Goal: Communication & Community: Connect with others

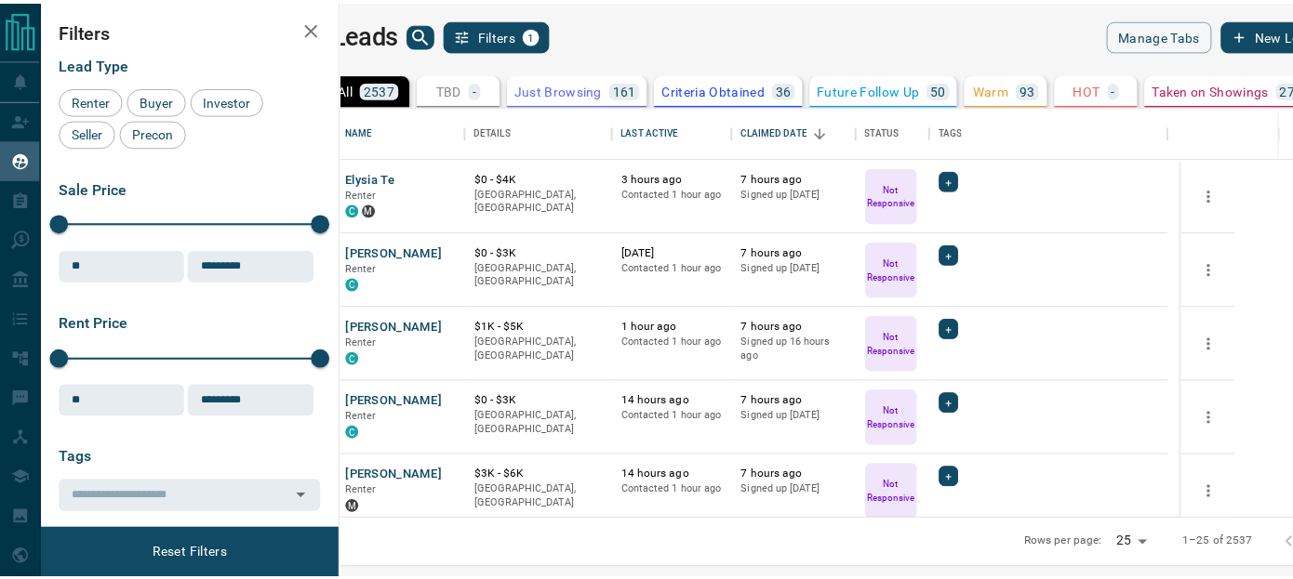
scroll to position [399, 941]
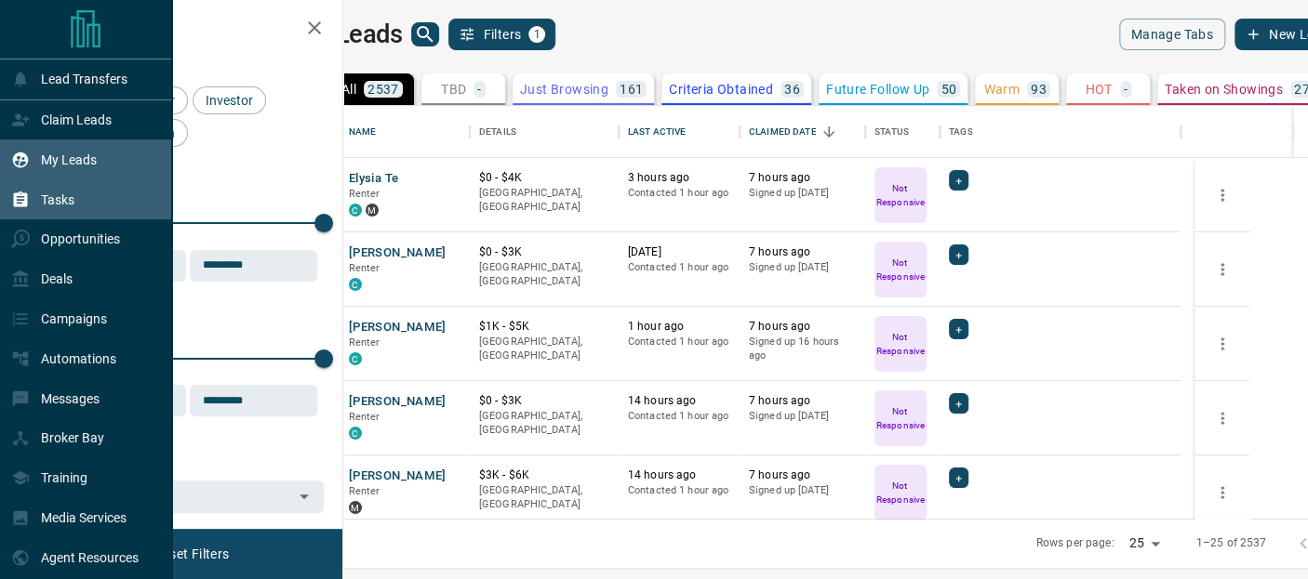
click at [59, 194] on p "Tasks" at bounding box center [57, 200] width 33 height 15
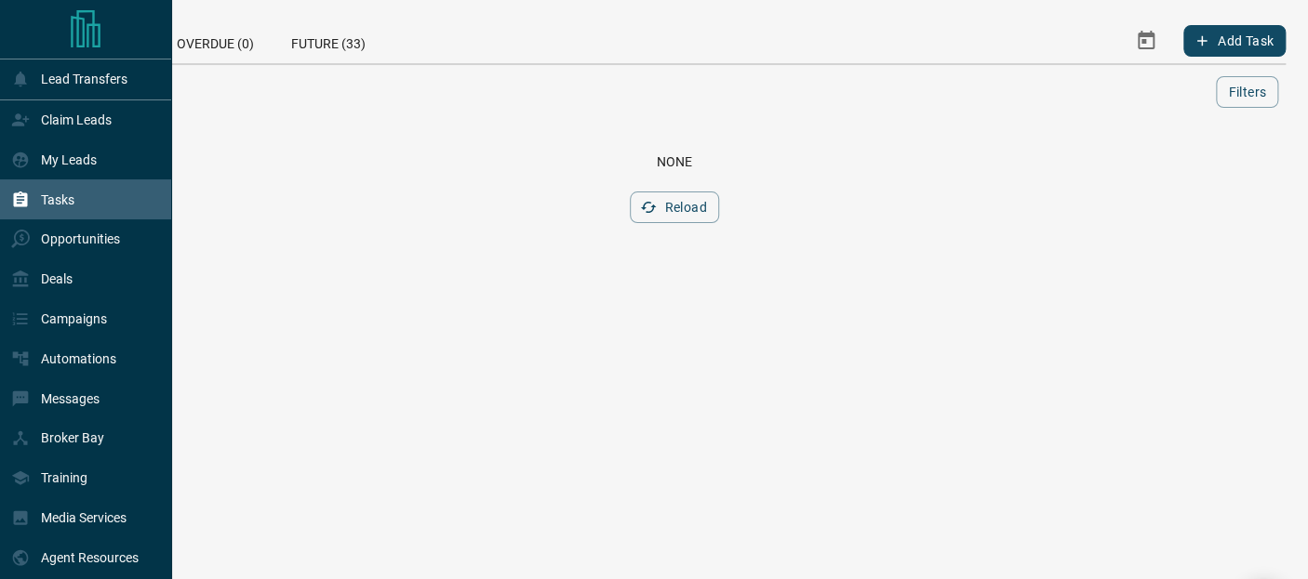
click at [72, 202] on p "Tasks" at bounding box center [57, 200] width 33 height 15
click at [78, 111] on div "Claim Leads" at bounding box center [61, 120] width 100 height 31
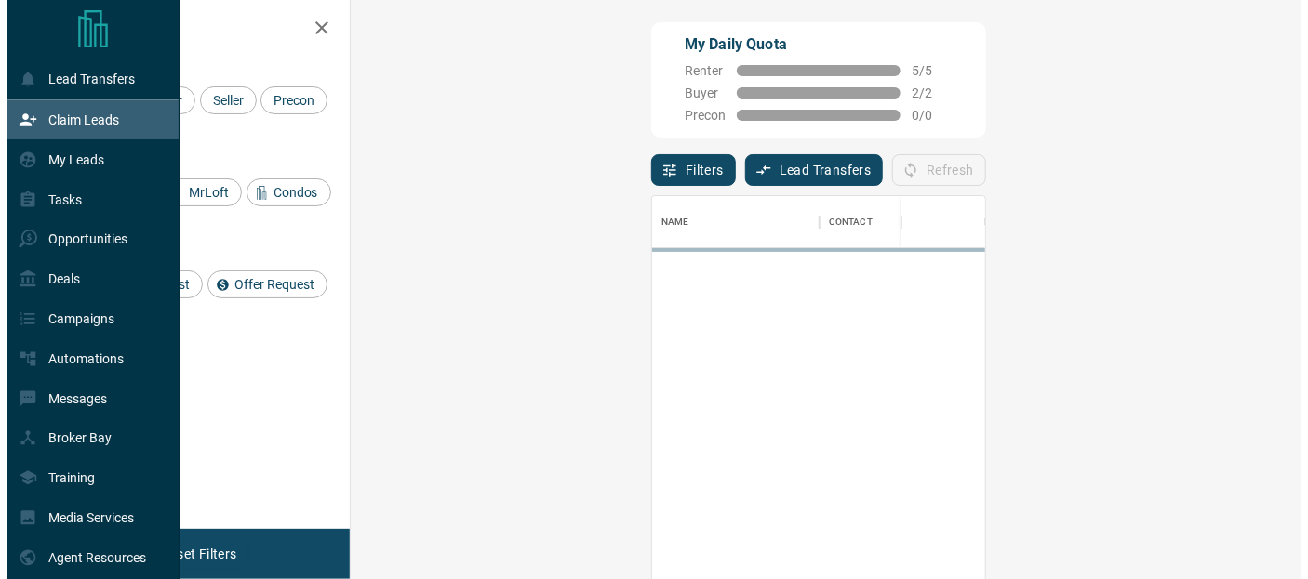
scroll to position [419, 896]
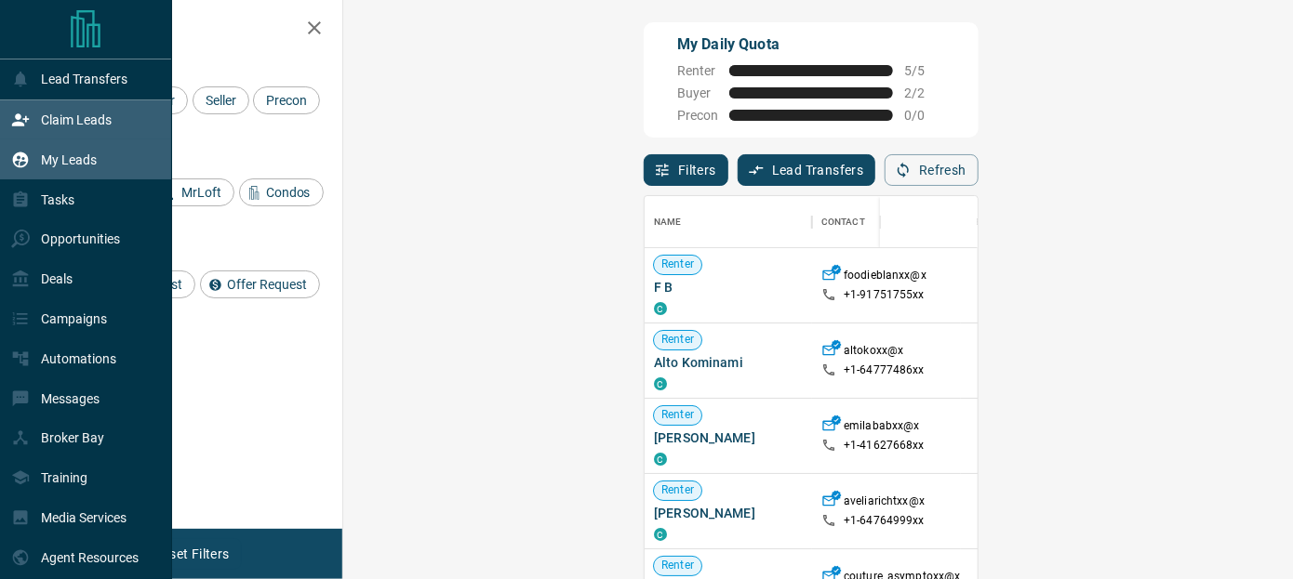
click at [65, 155] on p "My Leads" at bounding box center [69, 160] width 56 height 15
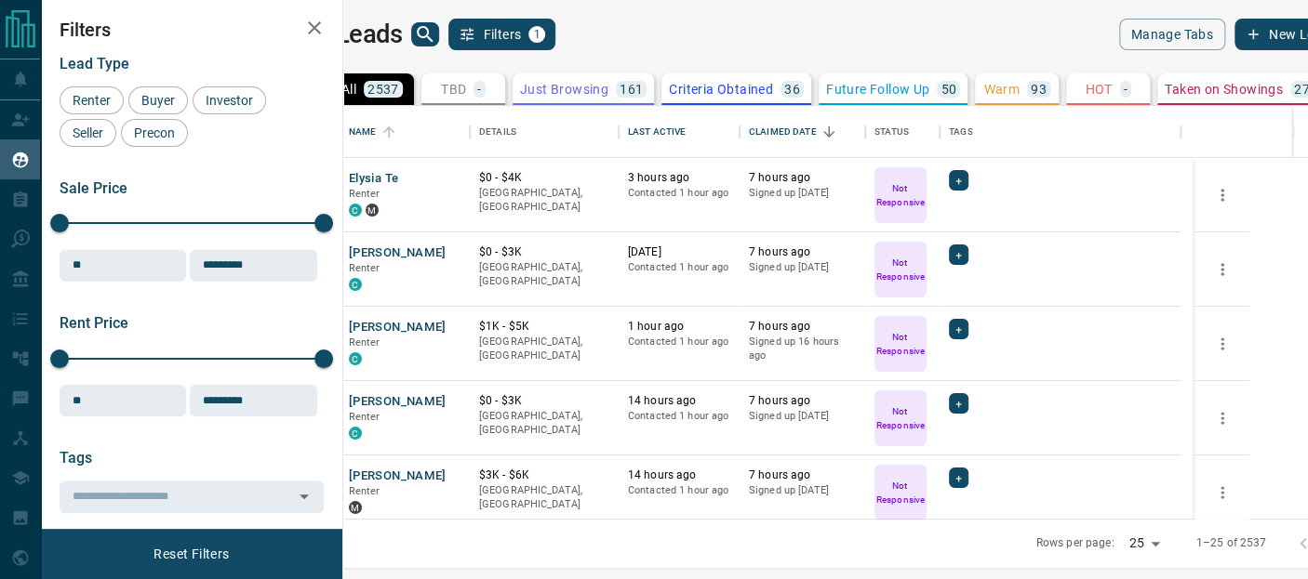
scroll to position [399, 941]
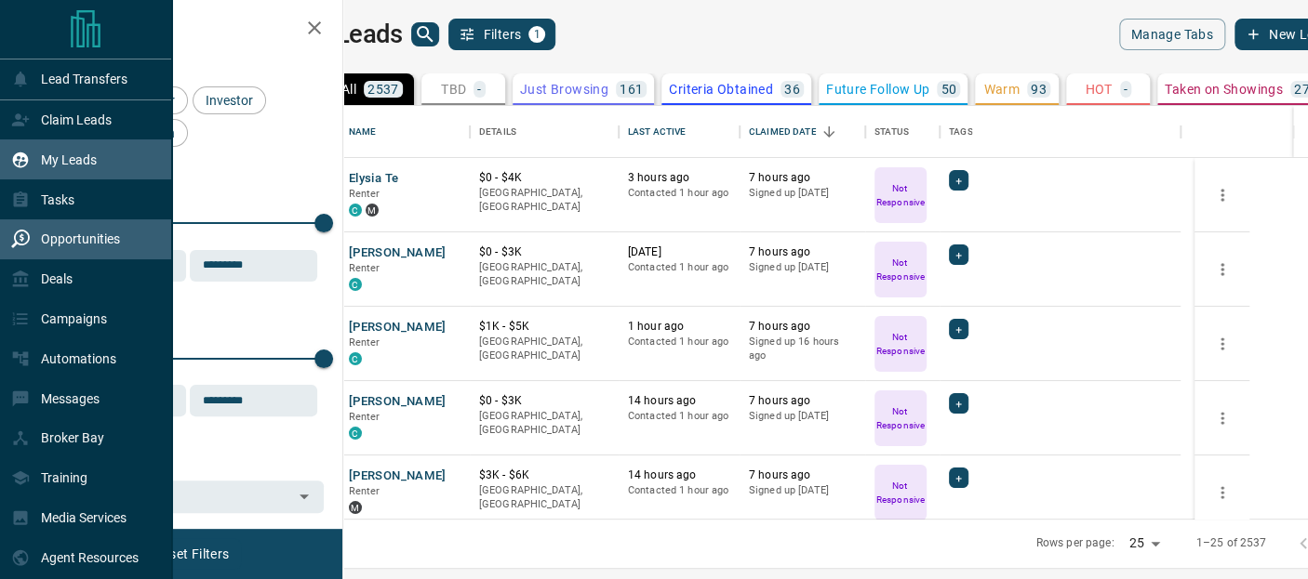
click at [75, 235] on p "Opportunities" at bounding box center [80, 239] width 79 height 15
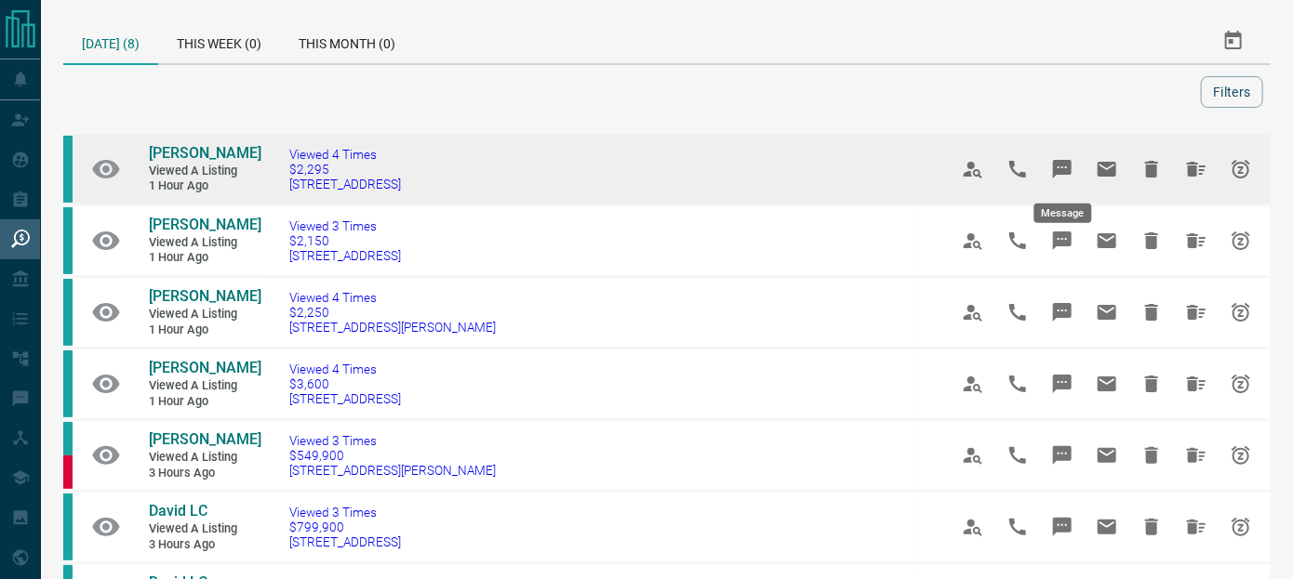
click at [1059, 168] on icon "Message" at bounding box center [1062, 169] width 19 height 19
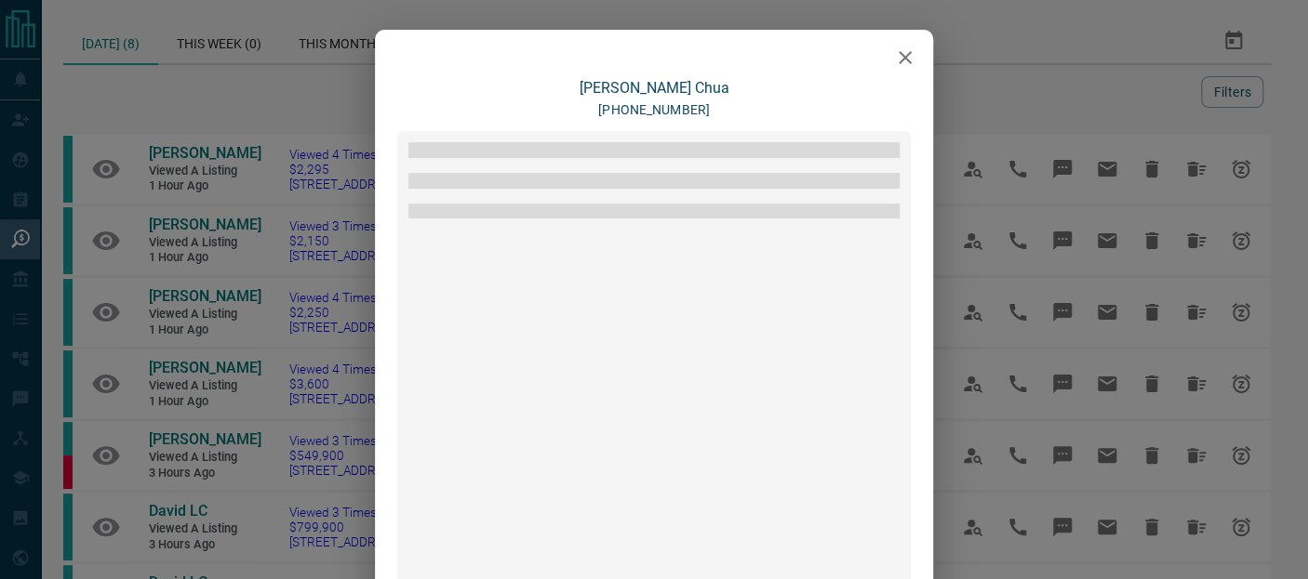
scroll to position [252, 0]
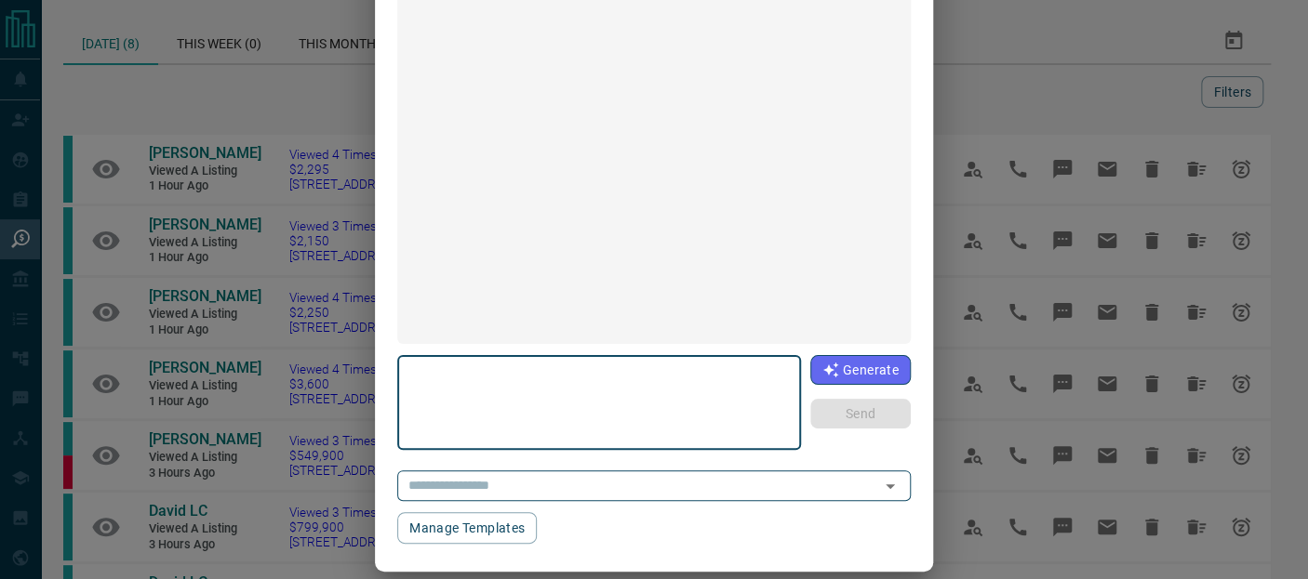
type textarea "**********"
type input "**********"
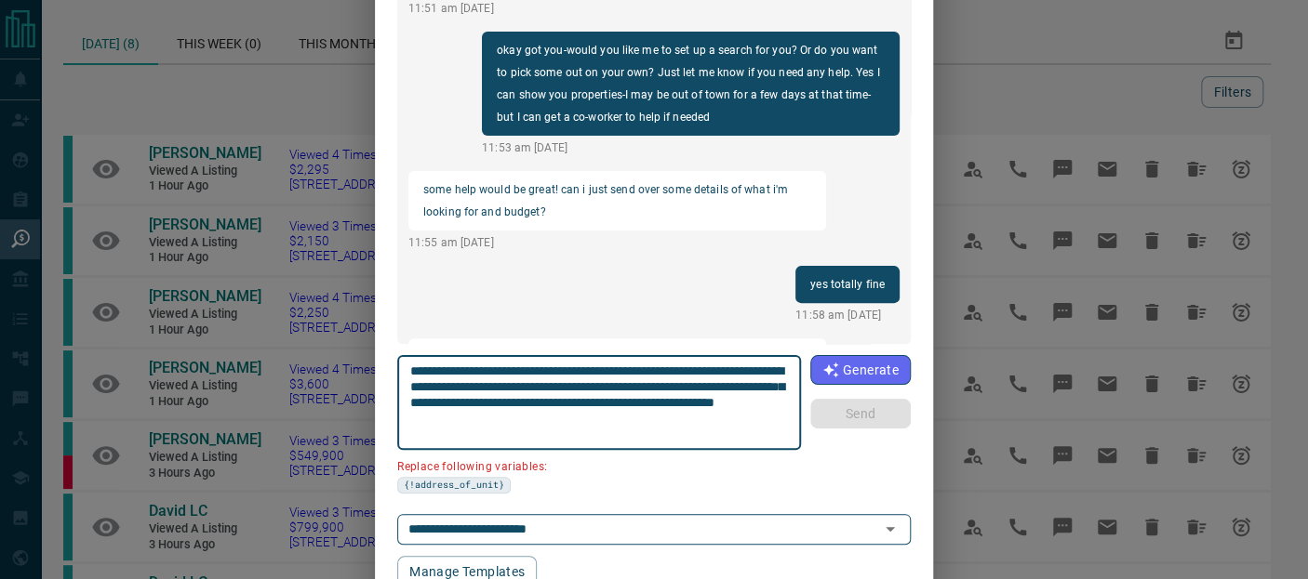
scroll to position [2278, 0]
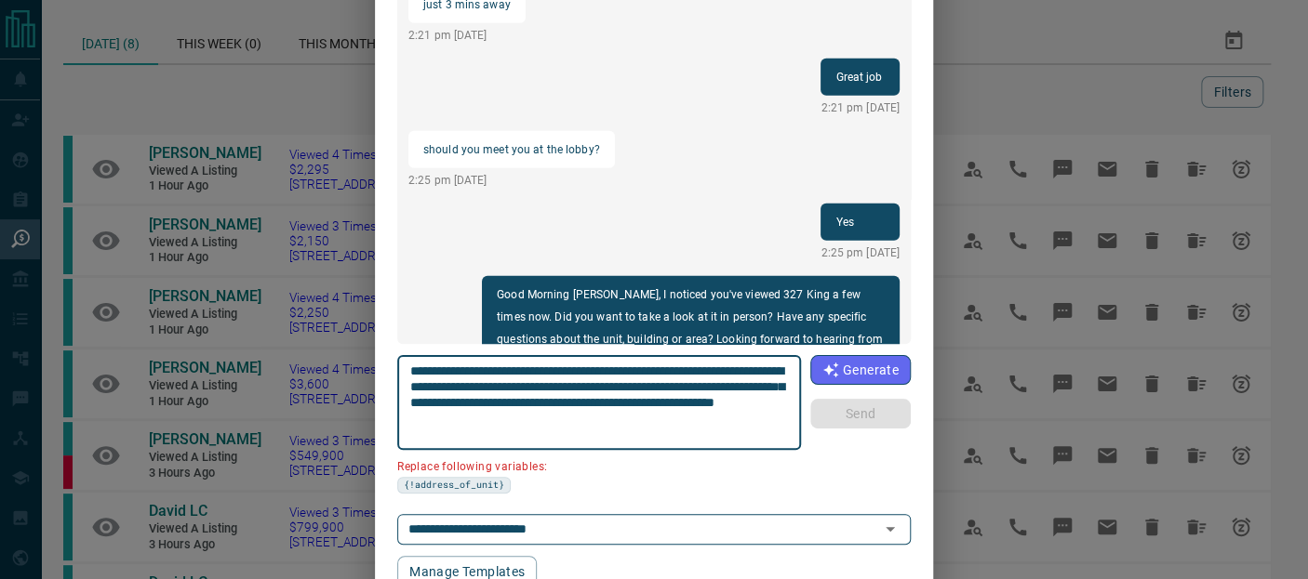
click at [1038, 73] on div "[PERSON_NAME] [PHONE_NUMBER] load more i'm planning on visiting the week of [DA…" at bounding box center [654, 289] width 1308 height 579
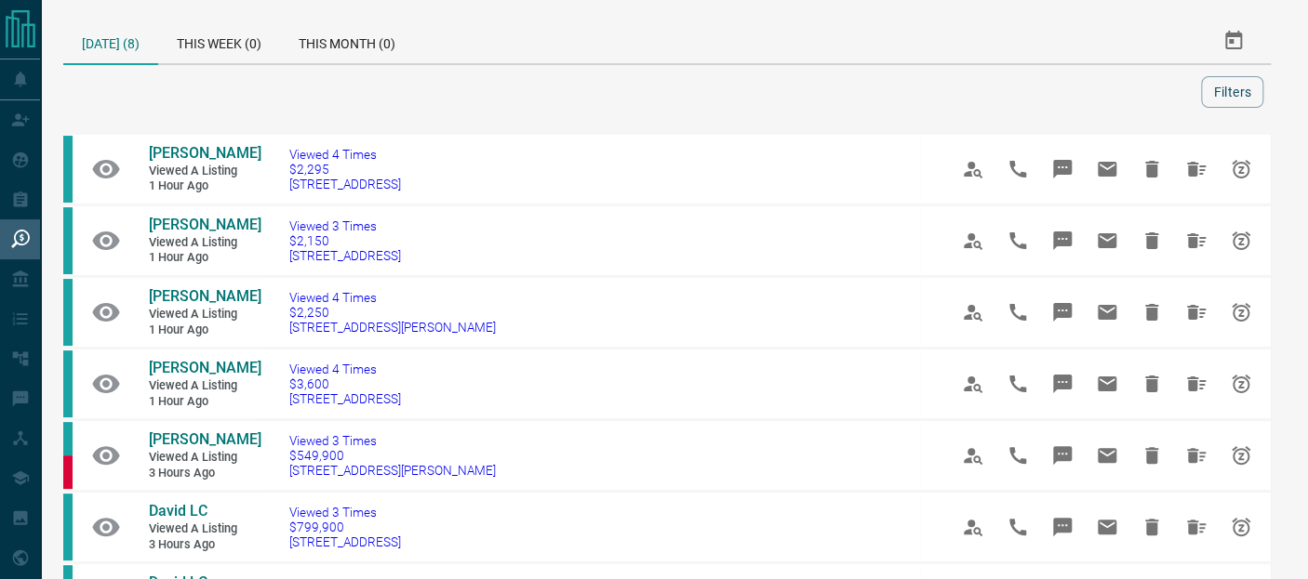
scroll to position [0, 0]
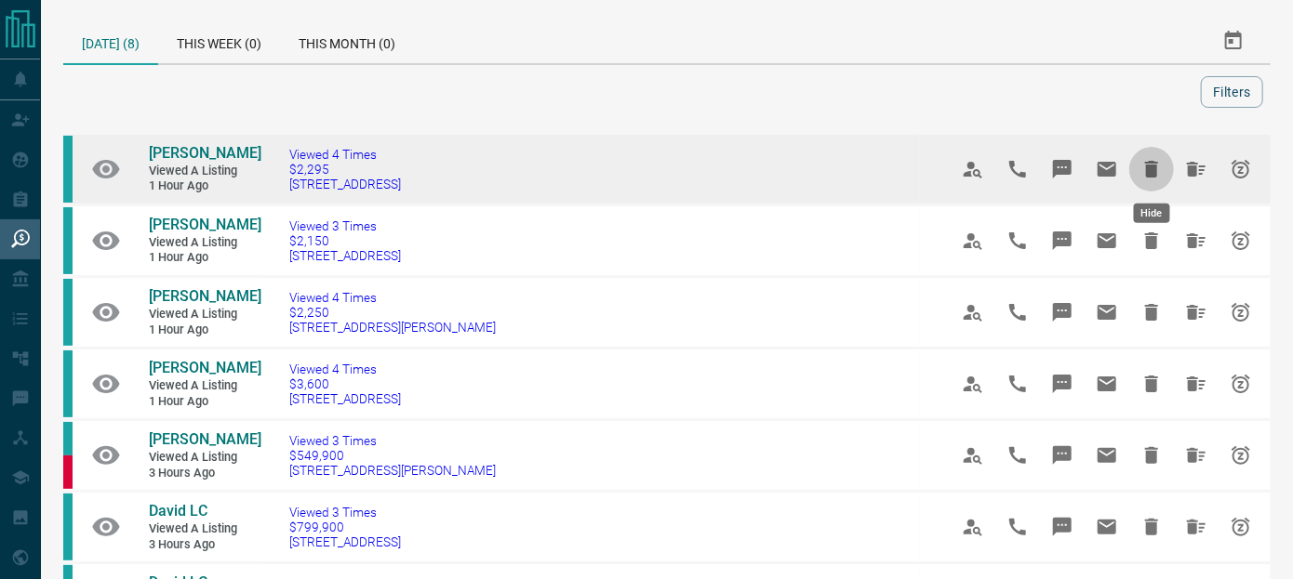
click at [1149, 167] on icon "Hide" at bounding box center [1151, 169] width 13 height 17
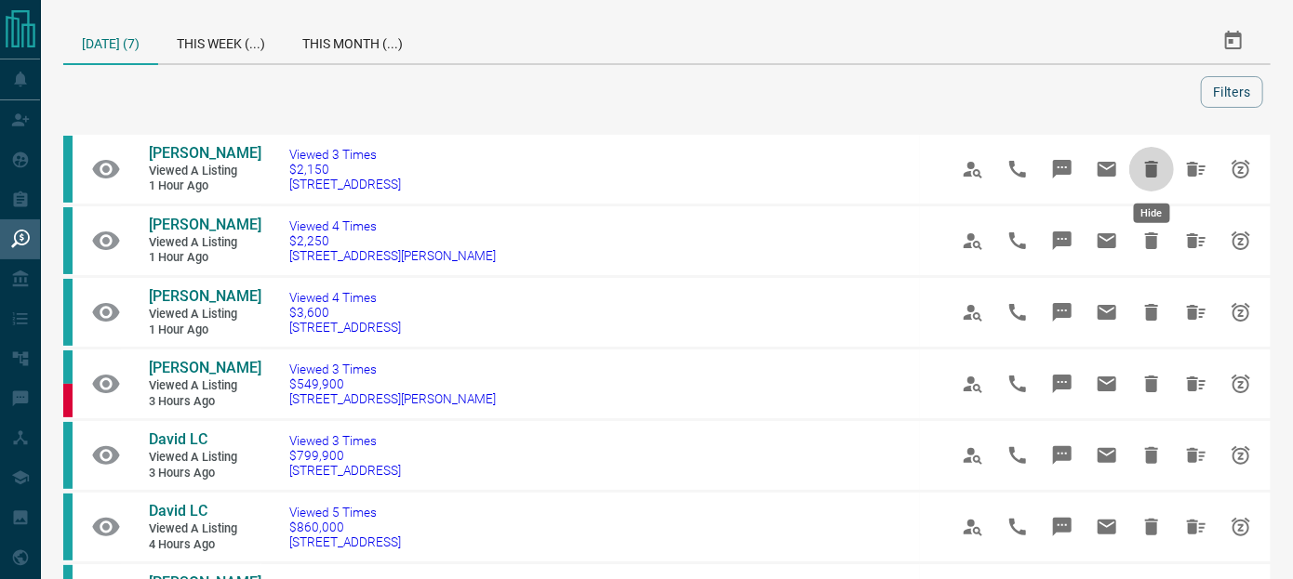
click at [1149, 167] on icon "Hide" at bounding box center [1151, 169] width 13 height 17
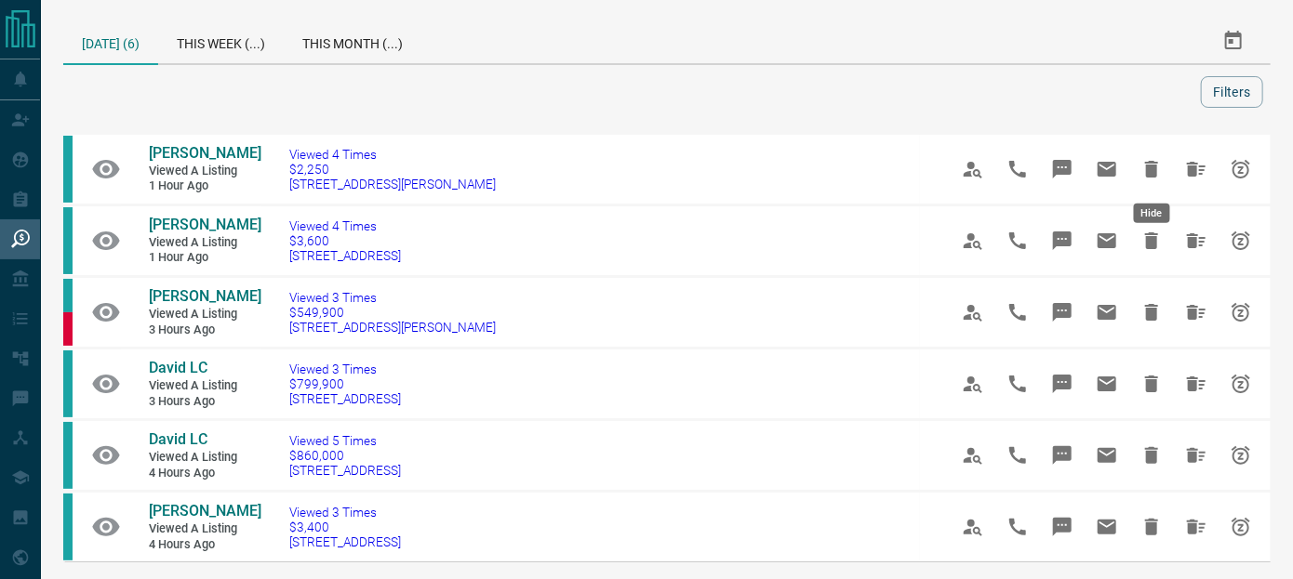
click at [1149, 167] on icon "Hide" at bounding box center [1151, 169] width 13 height 17
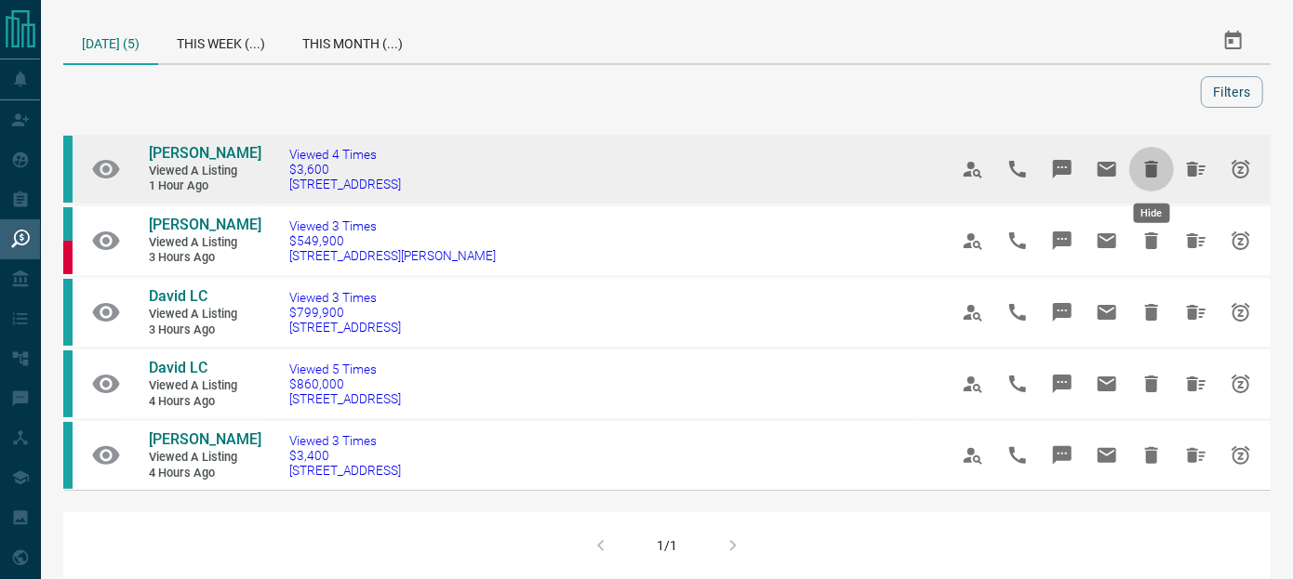
click at [1150, 167] on icon "Hide" at bounding box center [1151, 169] width 13 height 17
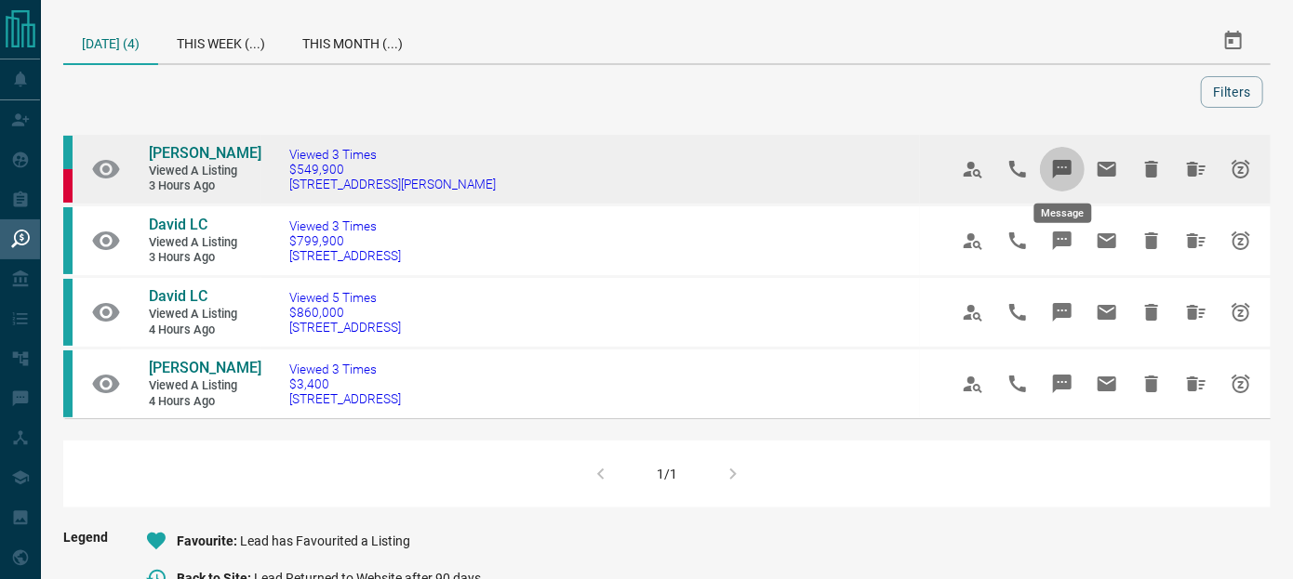
click at [1060, 168] on icon "Message" at bounding box center [1062, 169] width 19 height 19
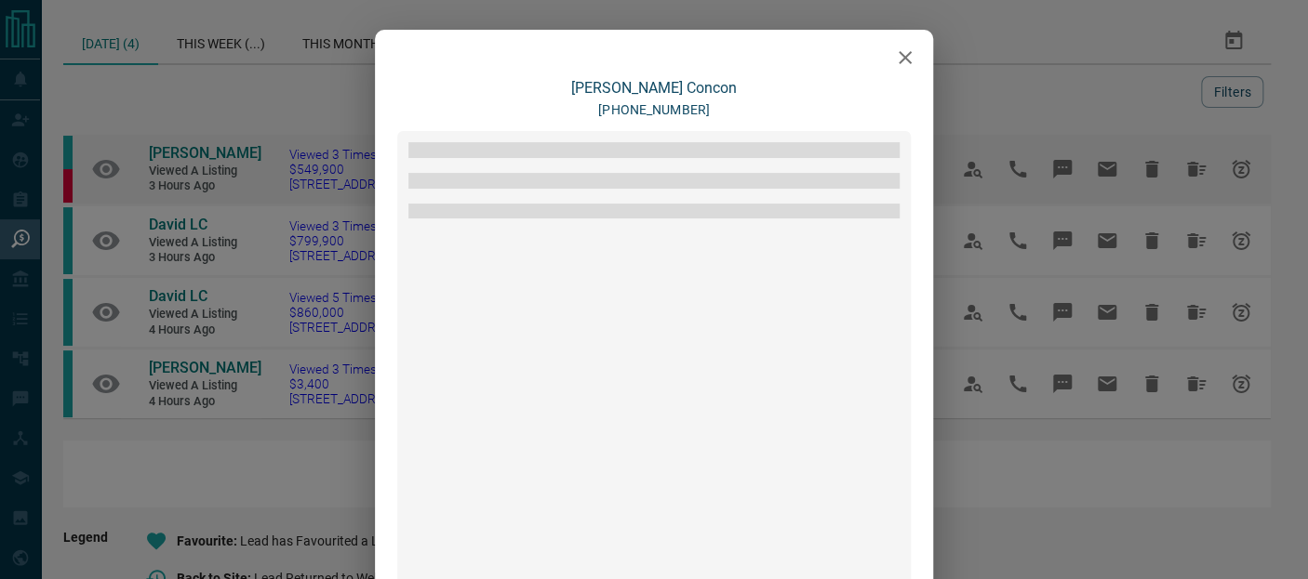
scroll to position [252, 0]
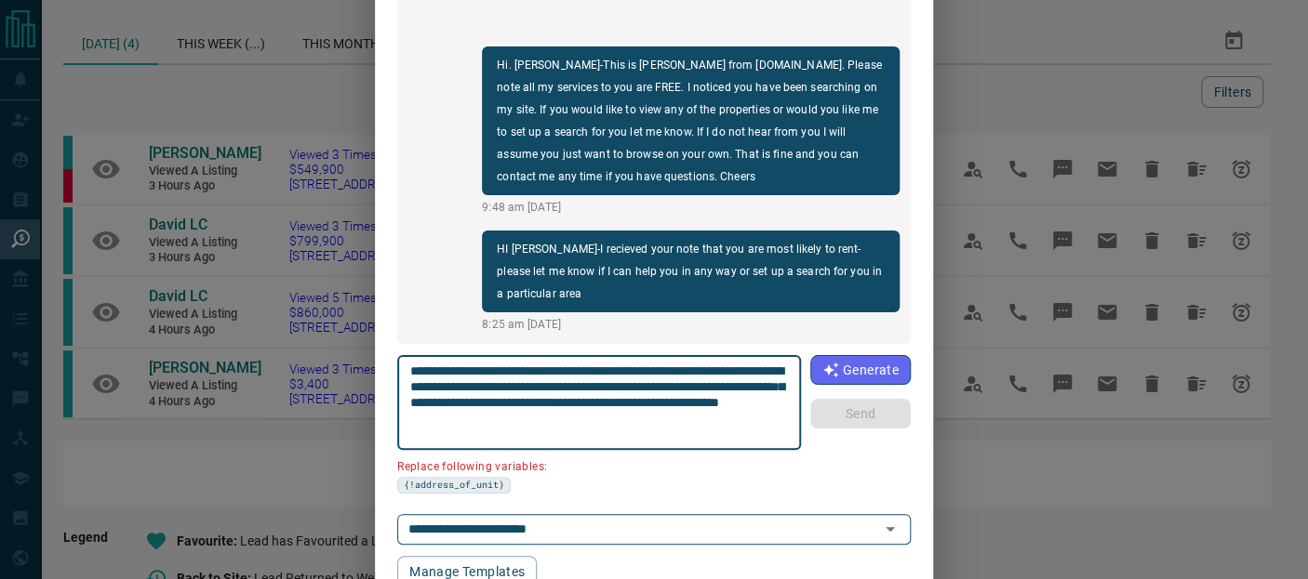
click at [508, 387] on textarea "**********" at bounding box center [599, 403] width 379 height 79
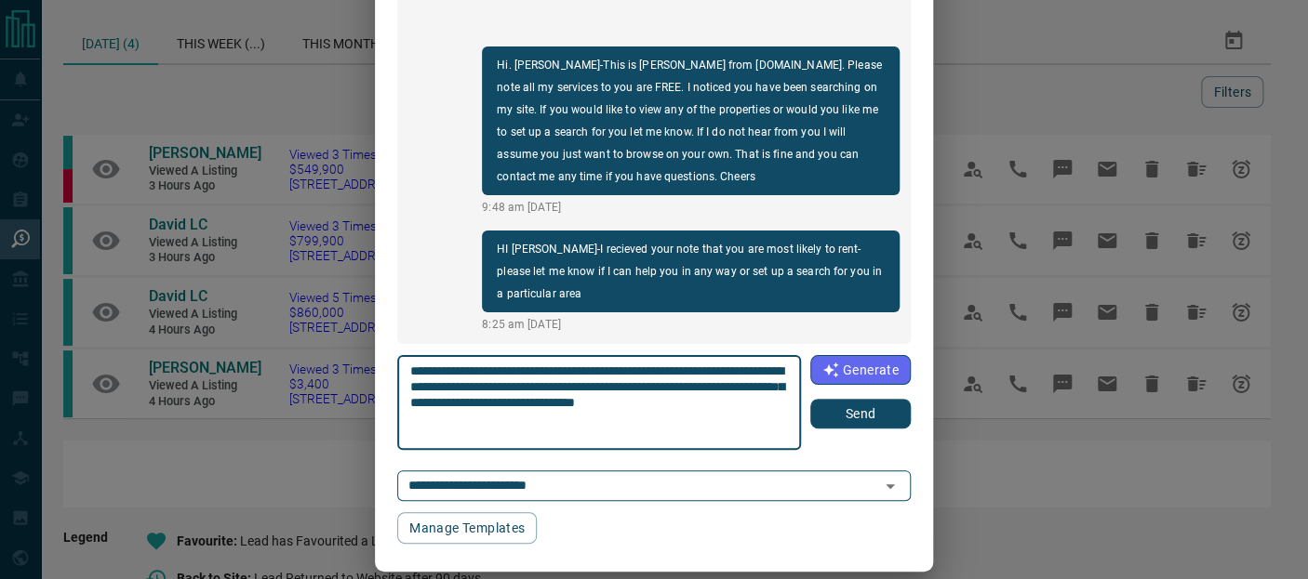
click at [432, 421] on textarea "**********" at bounding box center [599, 403] width 379 height 79
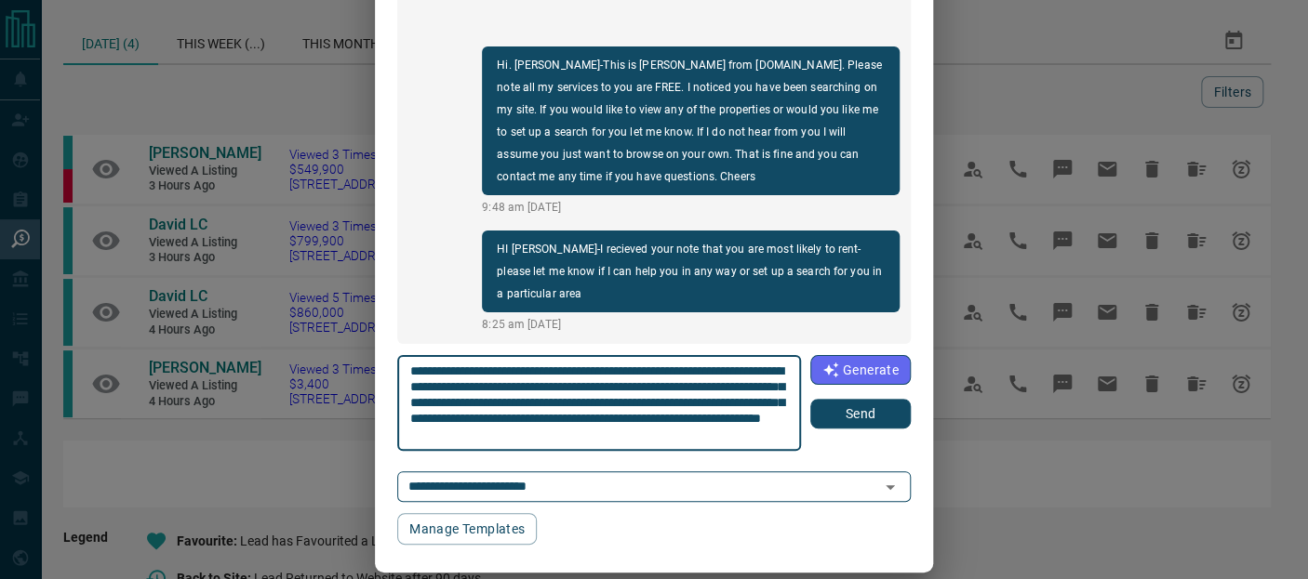
type textarea "**********"
click at [841, 414] on button "Send" at bounding box center [860, 414] width 100 height 30
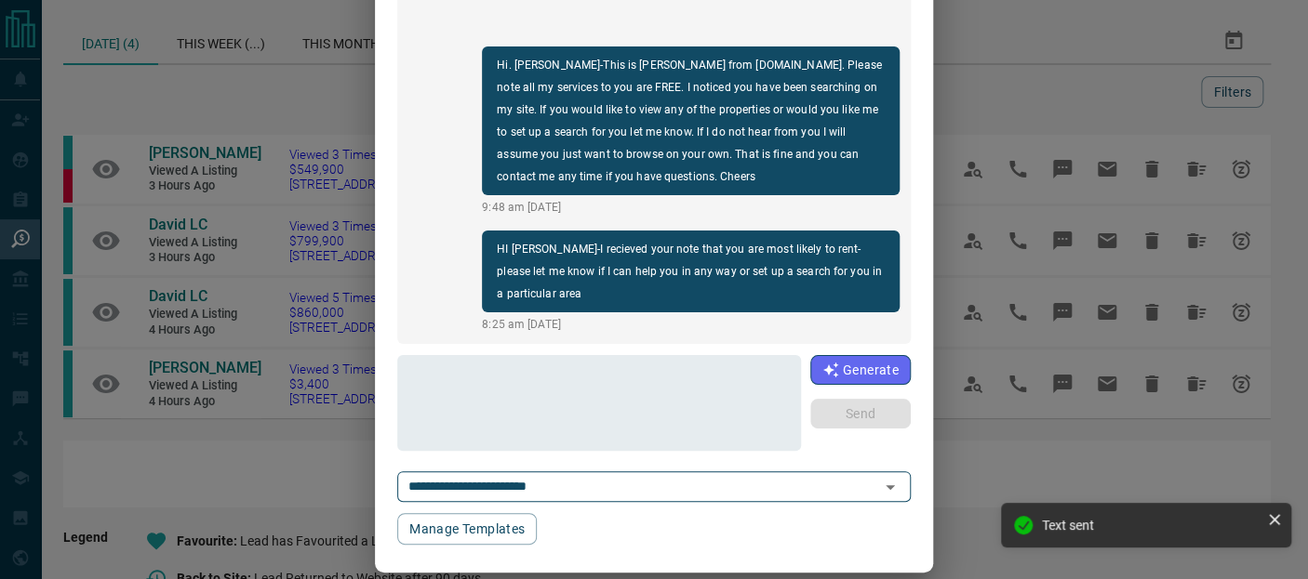
scroll to position [96, 0]
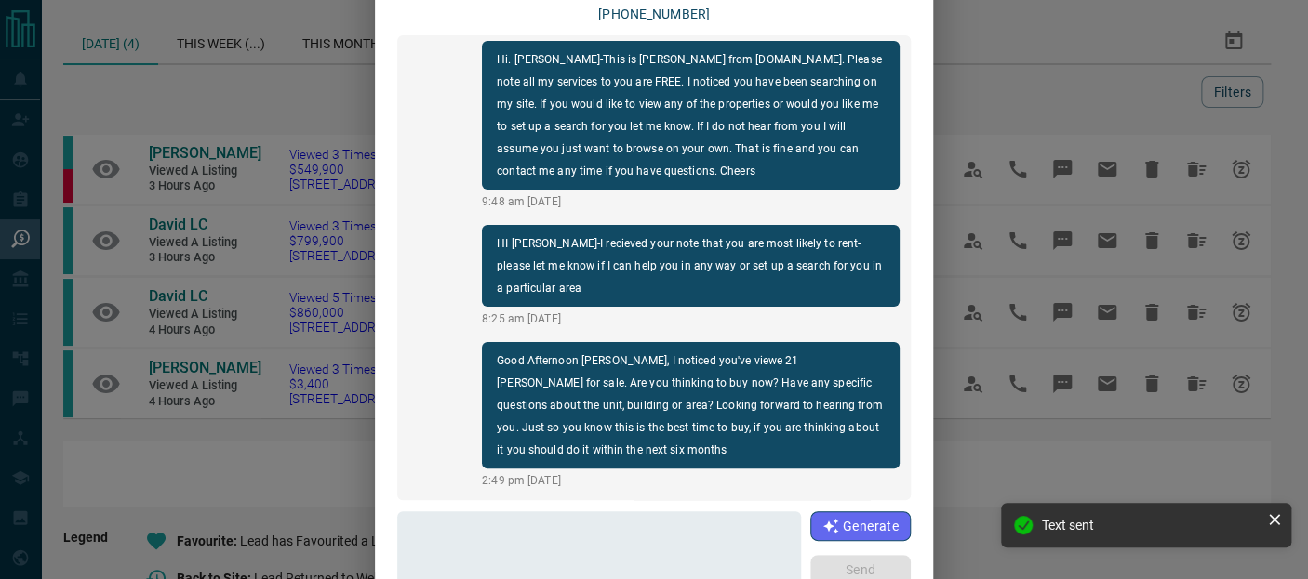
click at [971, 27] on div "**********" at bounding box center [654, 289] width 1308 height 579
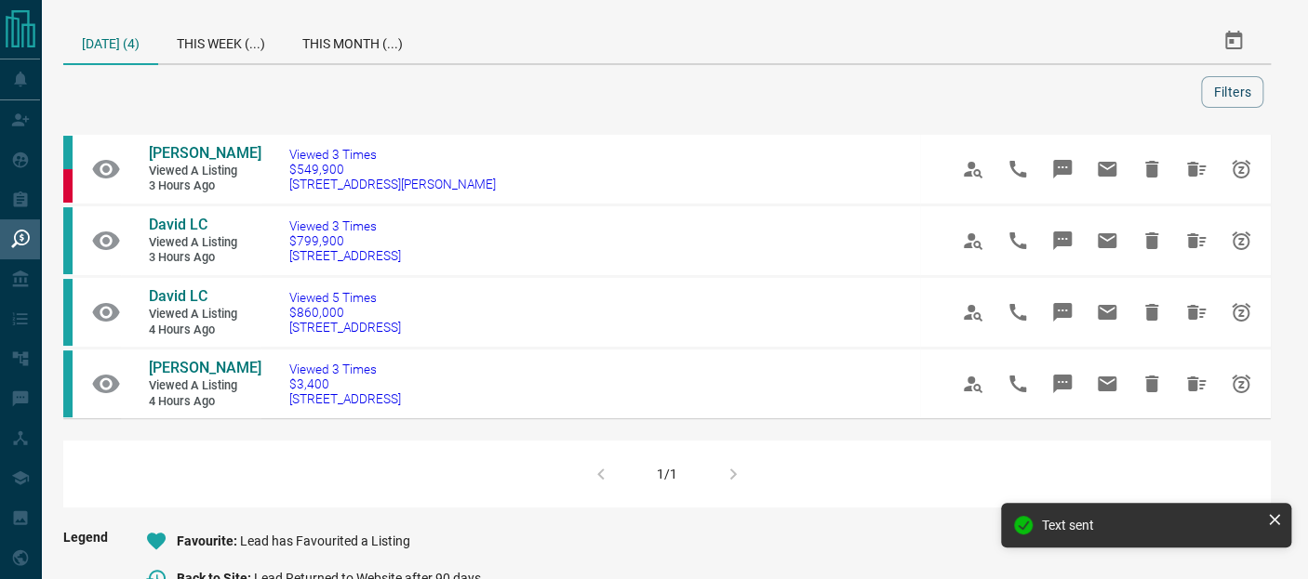
scroll to position [0, 0]
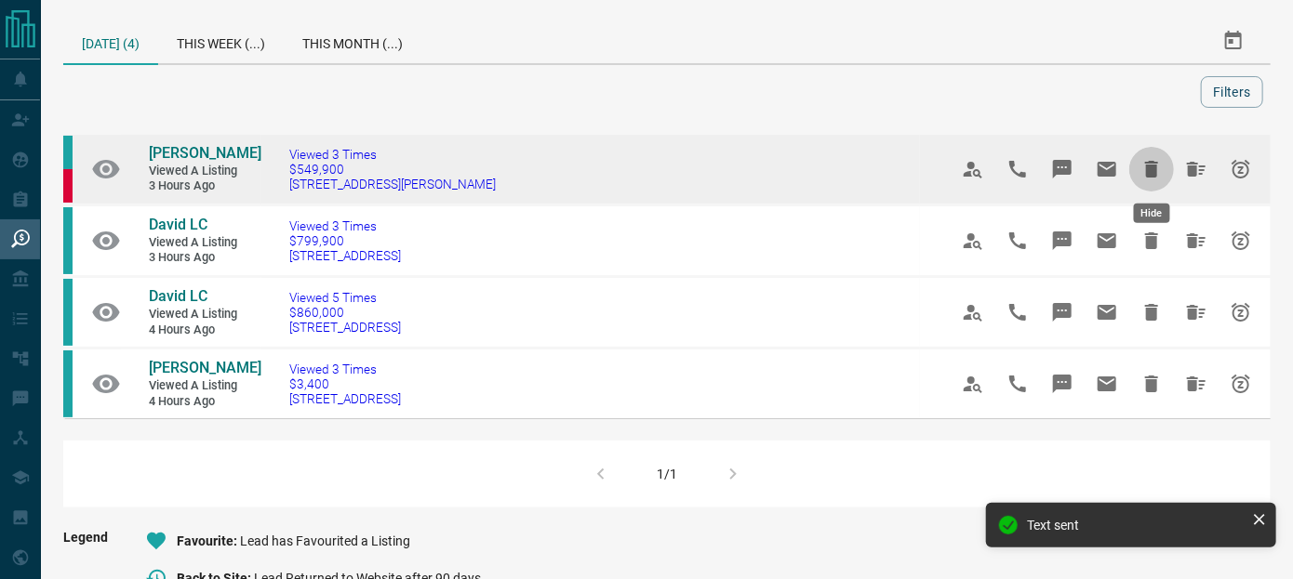
click at [1156, 164] on icon "Hide" at bounding box center [1151, 169] width 13 height 17
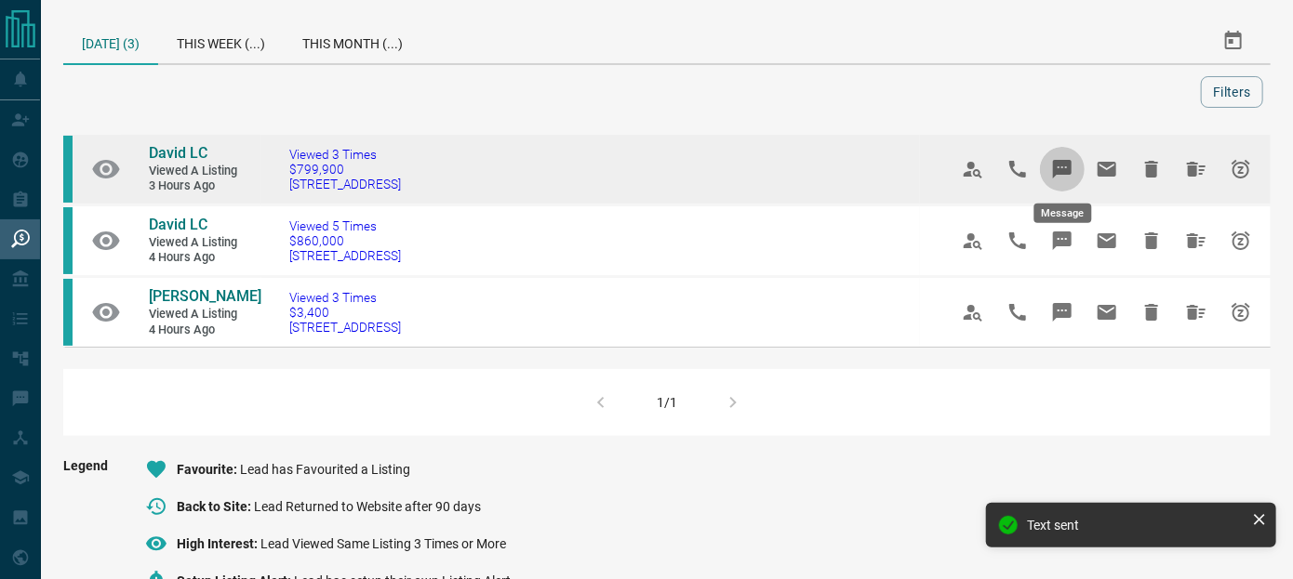
click at [1071, 164] on icon "Message" at bounding box center [1062, 169] width 19 height 19
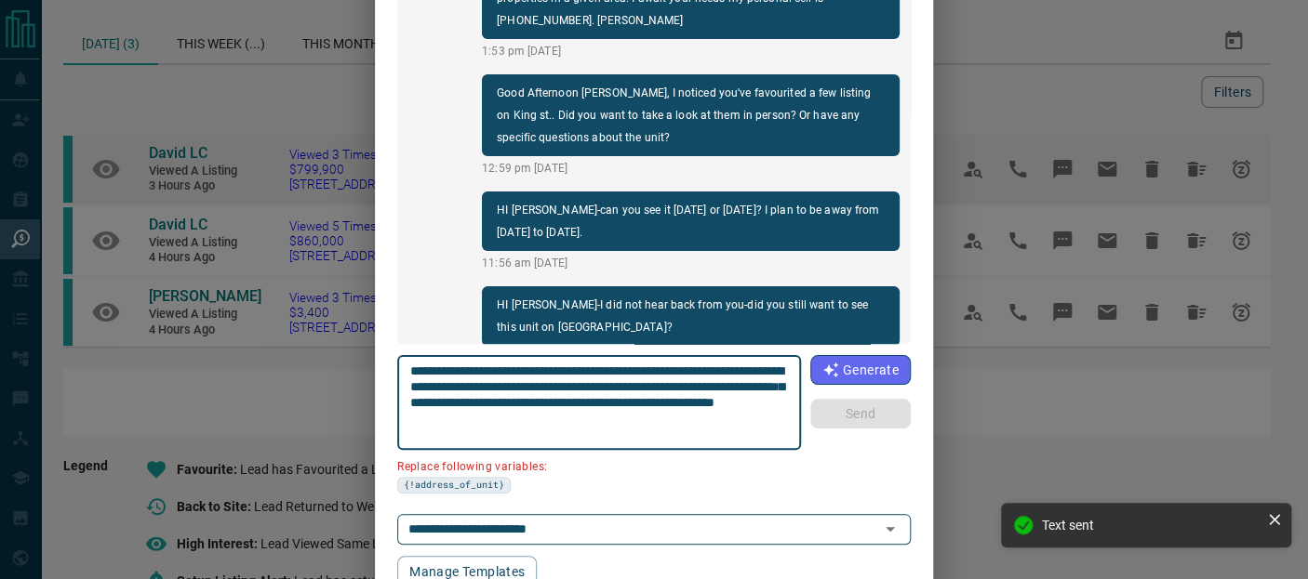
scroll to position [11, 0]
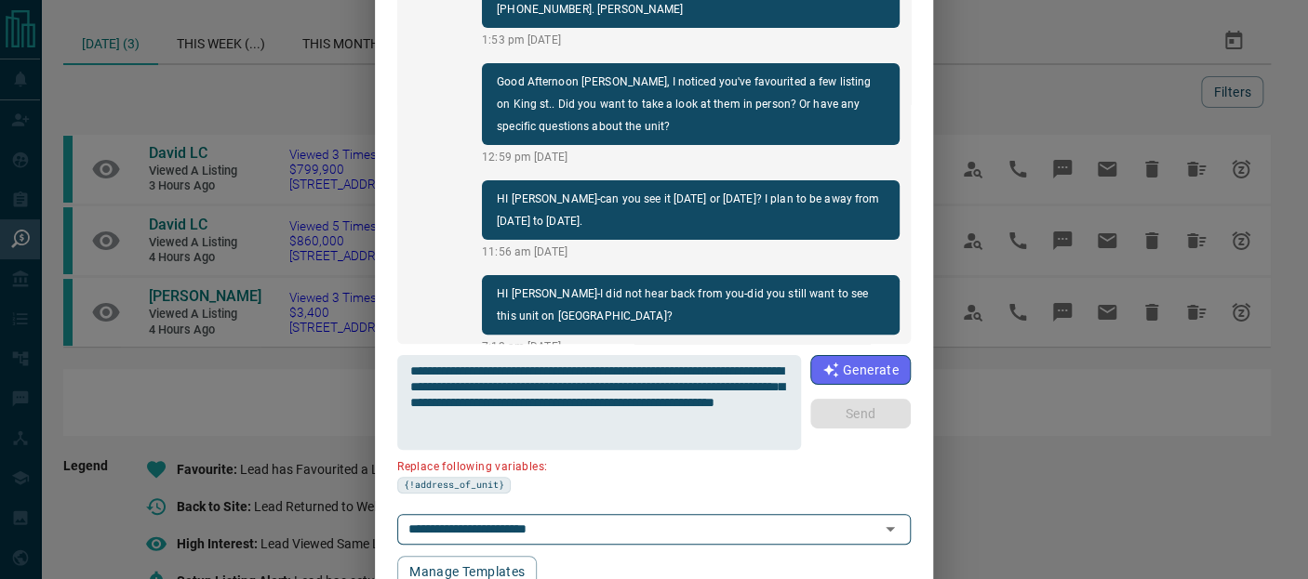
click at [993, 44] on div "**********" at bounding box center [654, 289] width 1308 height 579
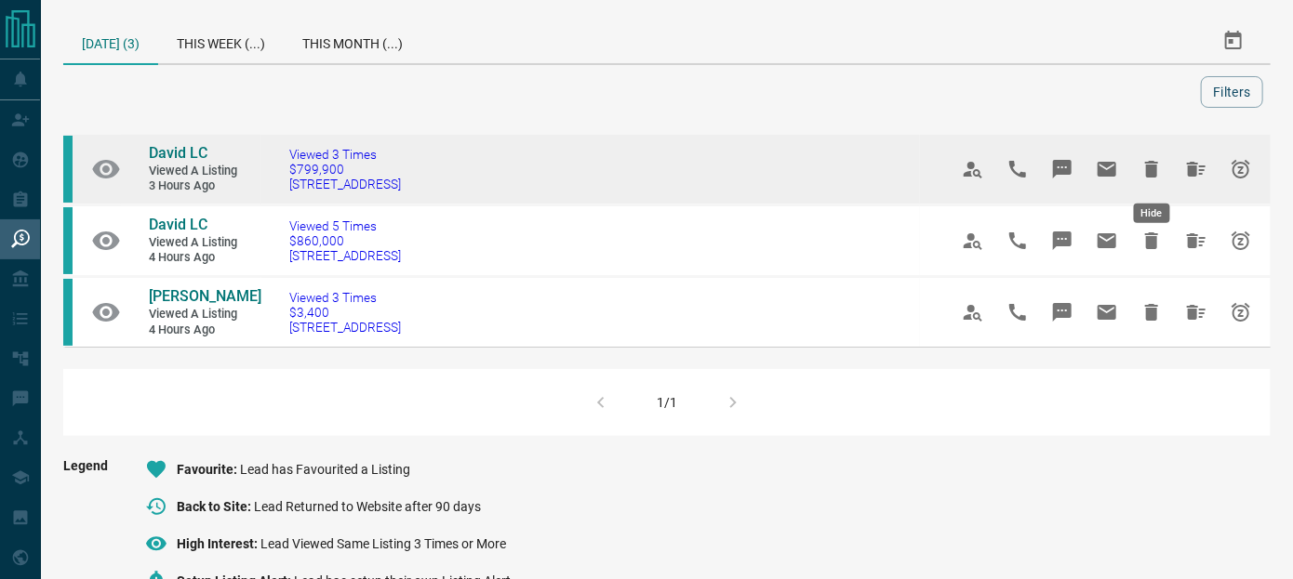
click at [1154, 160] on icon "Hide" at bounding box center [1151, 169] width 22 height 22
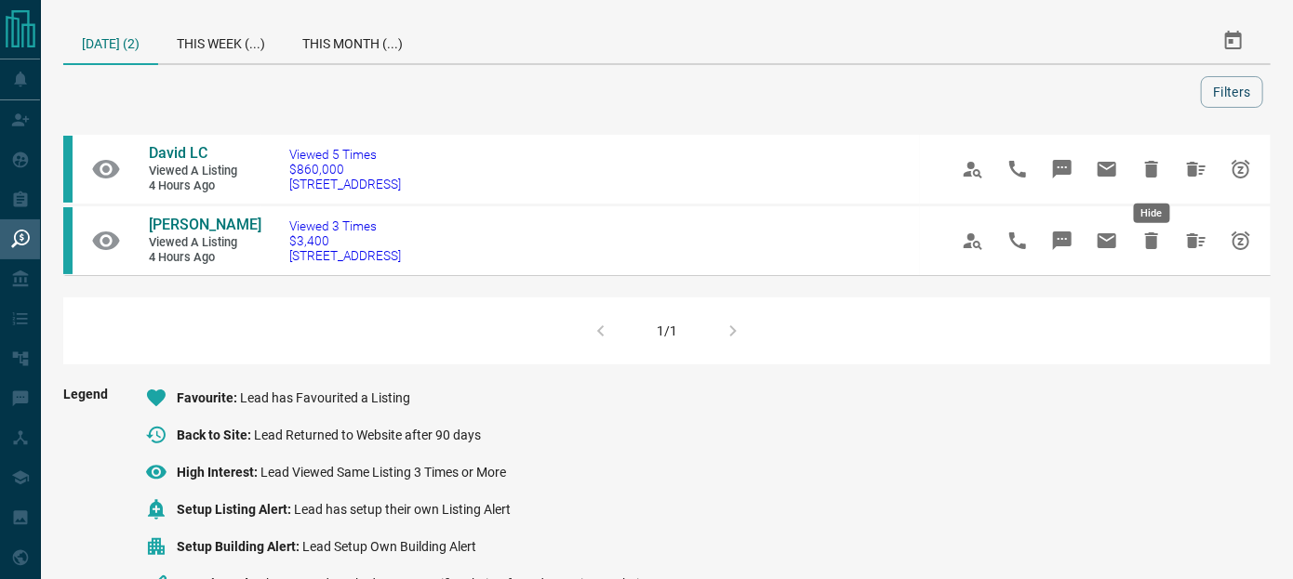
click at [1154, 160] on icon "Hide" at bounding box center [1151, 169] width 22 height 22
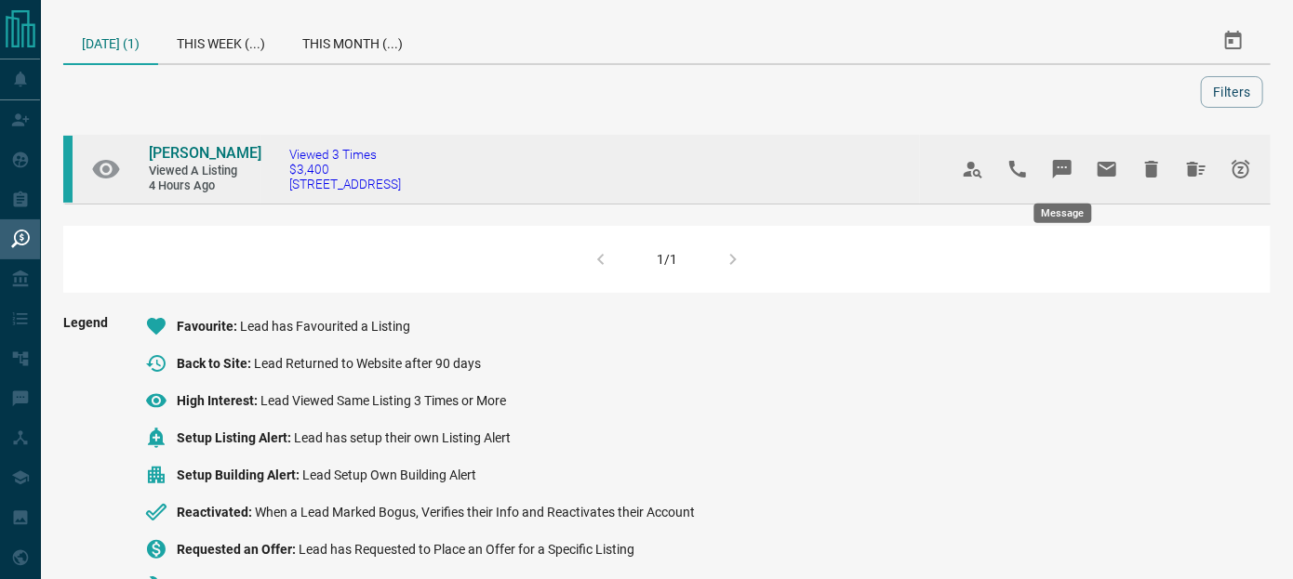
click at [1057, 165] on icon "Message" at bounding box center [1062, 169] width 19 height 19
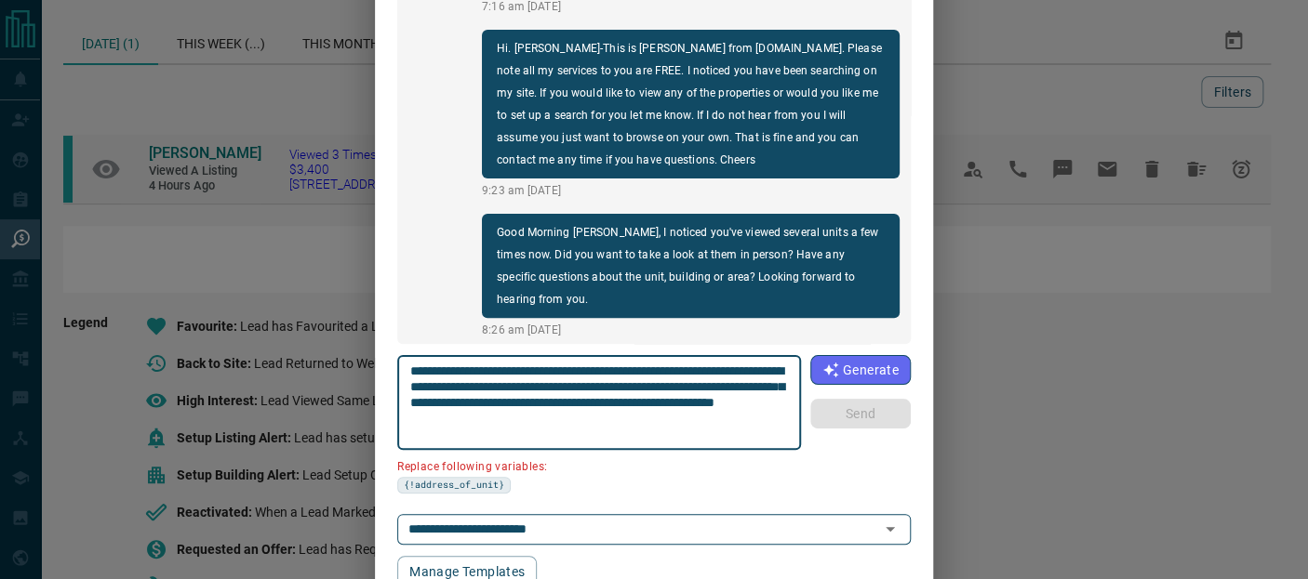
scroll to position [6, 0]
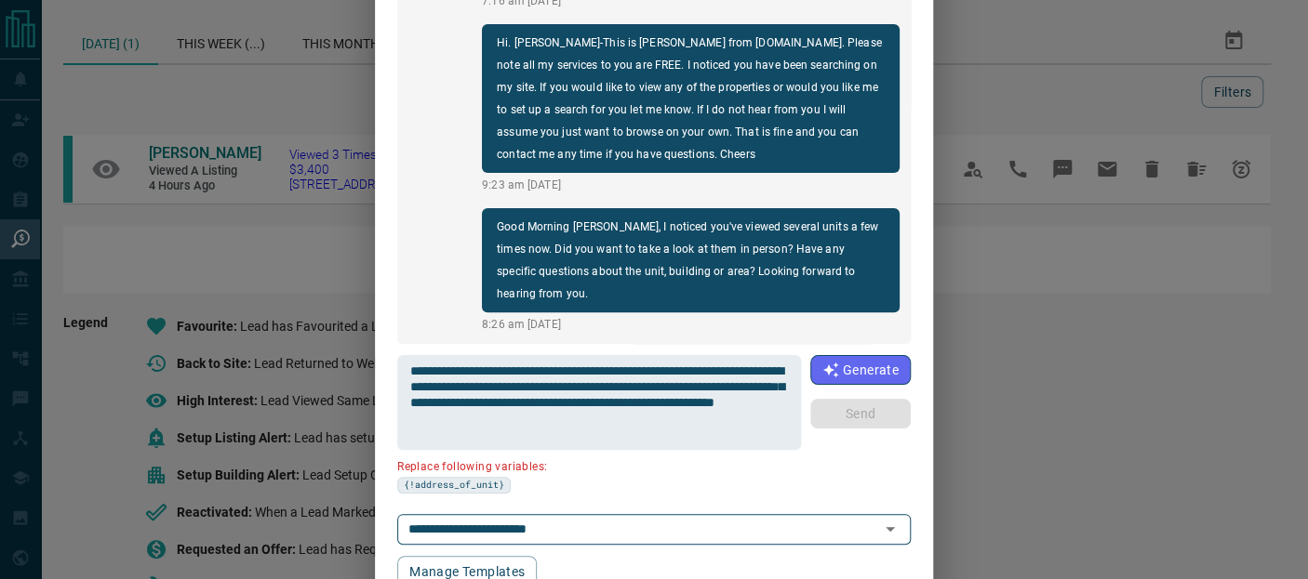
click at [1033, 96] on div "**********" at bounding box center [654, 289] width 1308 height 579
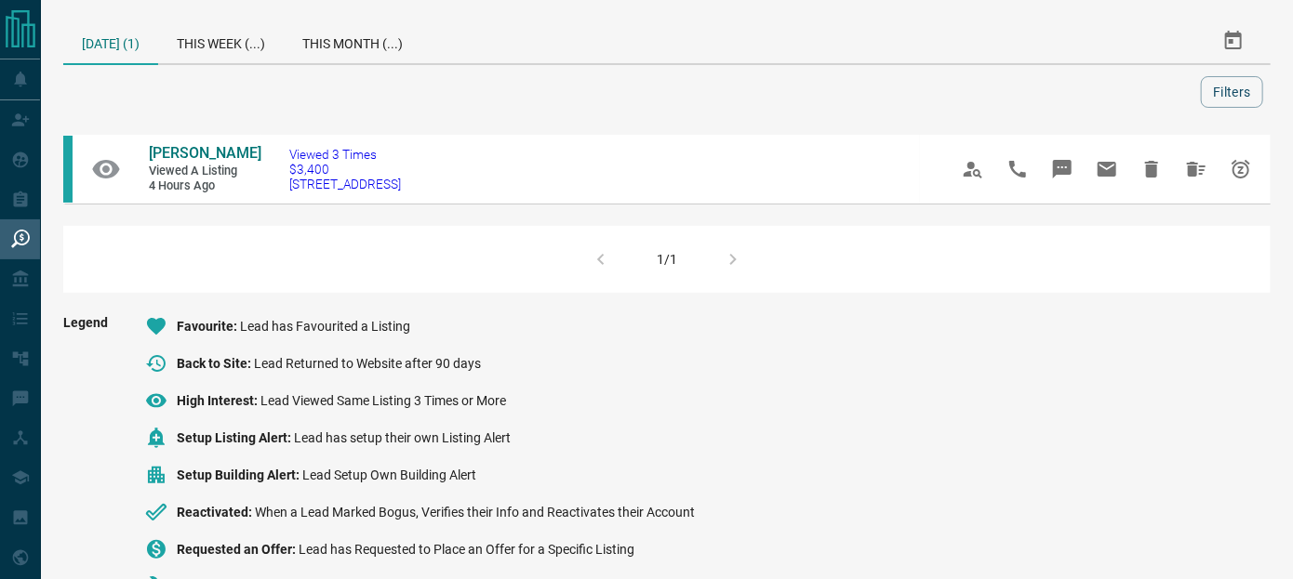
drag, startPoint x: 1147, startPoint y: 166, endPoint x: 1125, endPoint y: 145, distance: 30.3
click at [1142, 163] on icon "Hide" at bounding box center [1151, 169] width 22 height 22
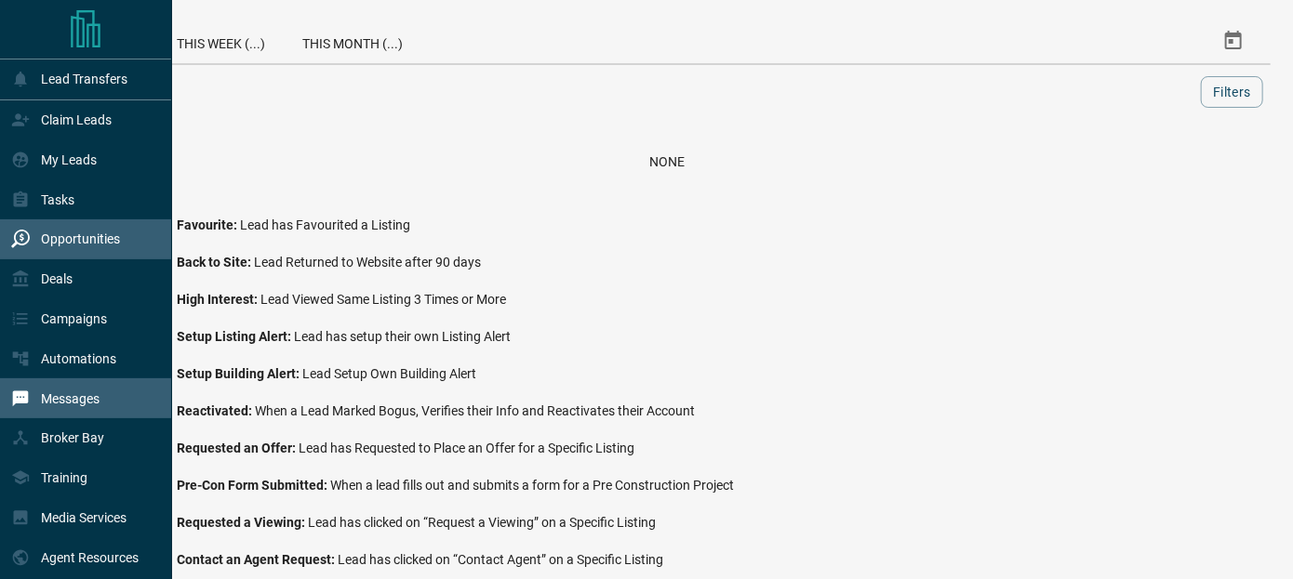
click at [59, 406] on p "Messages" at bounding box center [70, 399] width 59 height 15
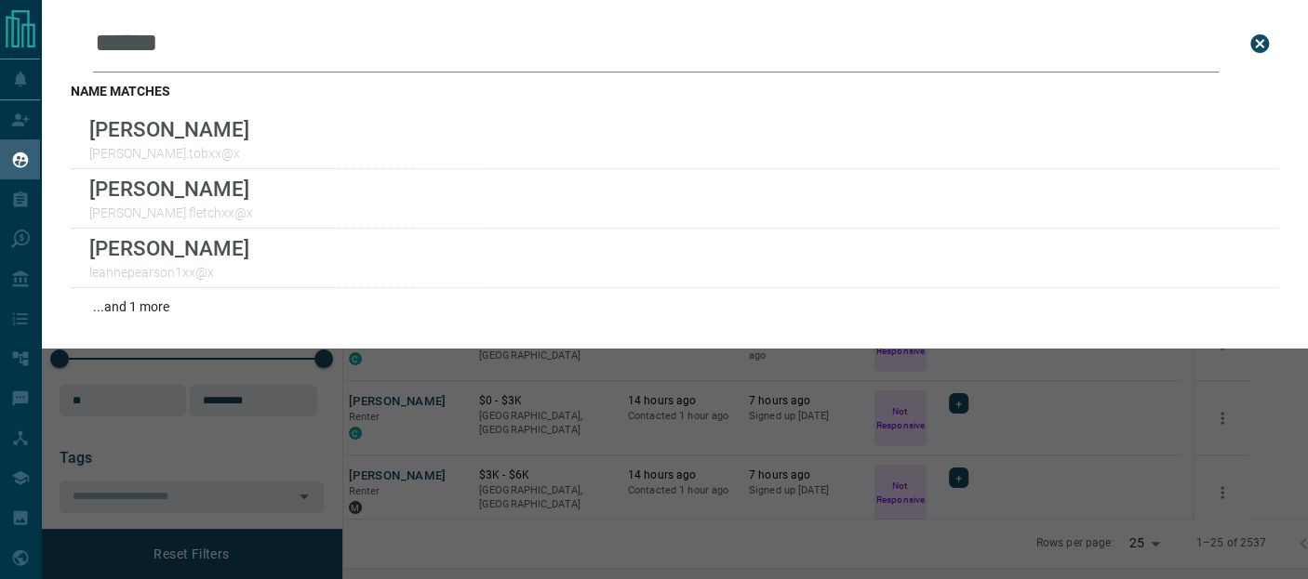
scroll to position [399, 941]
drag, startPoint x: 1239, startPoint y: 45, endPoint x: 1064, endPoint y: 36, distance: 175.1
click at [1250, 44] on icon "close search bar" at bounding box center [1259, 43] width 19 height 19
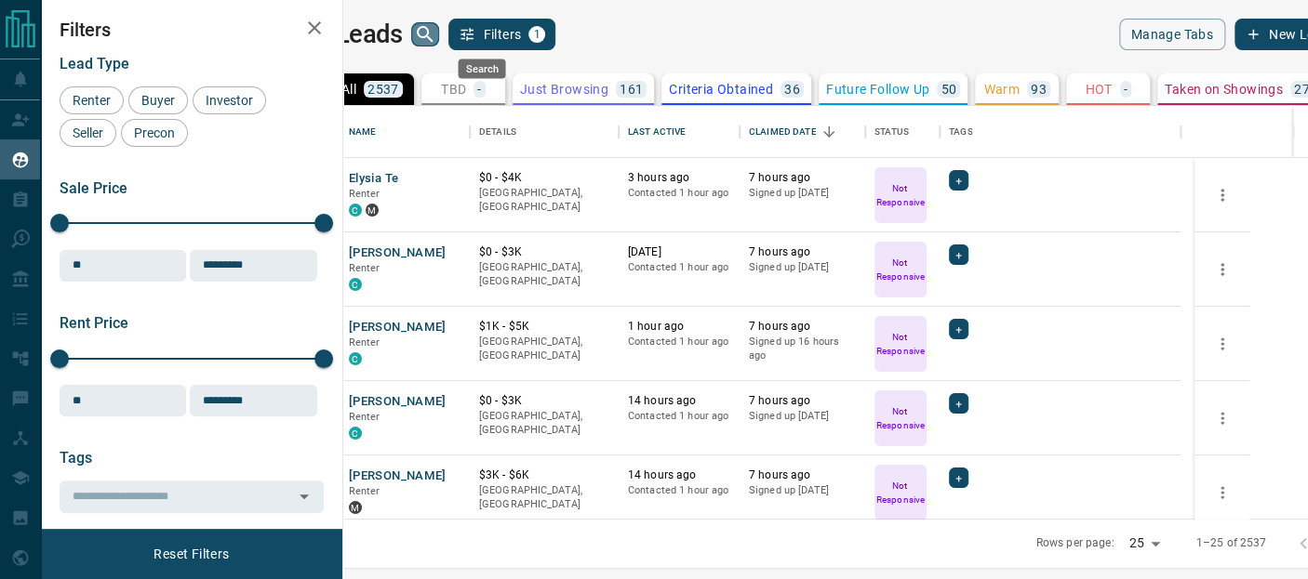
click at [433, 36] on icon "search button" at bounding box center [425, 34] width 16 height 16
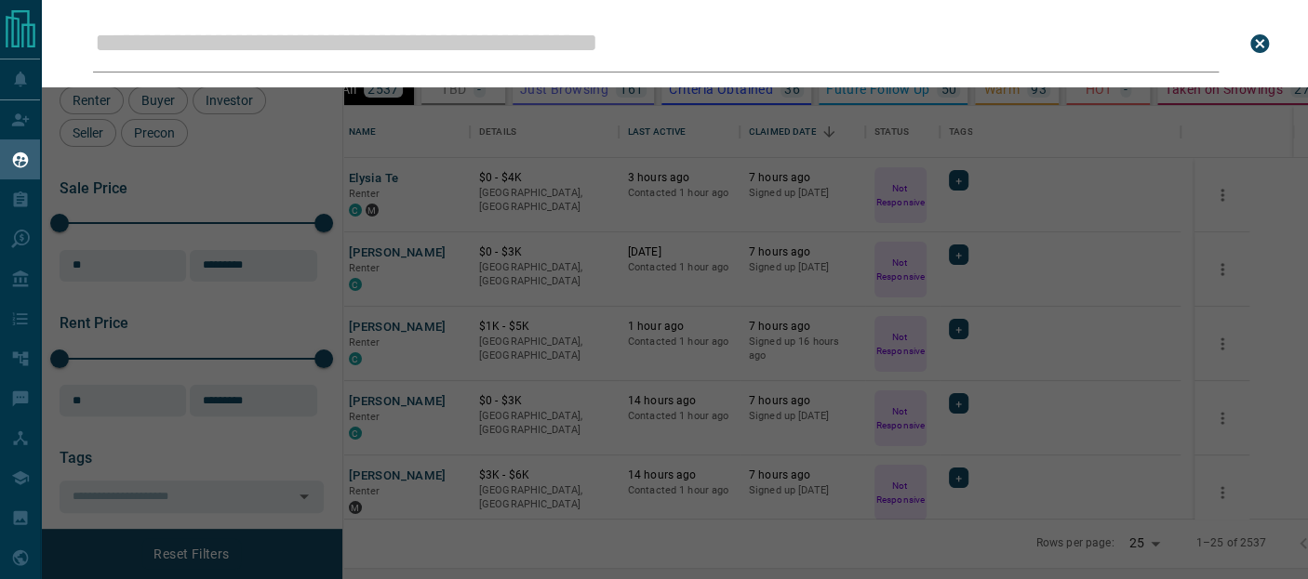
click at [502, 46] on input "Leads Search Bar" at bounding box center [655, 44] width 1125 height 58
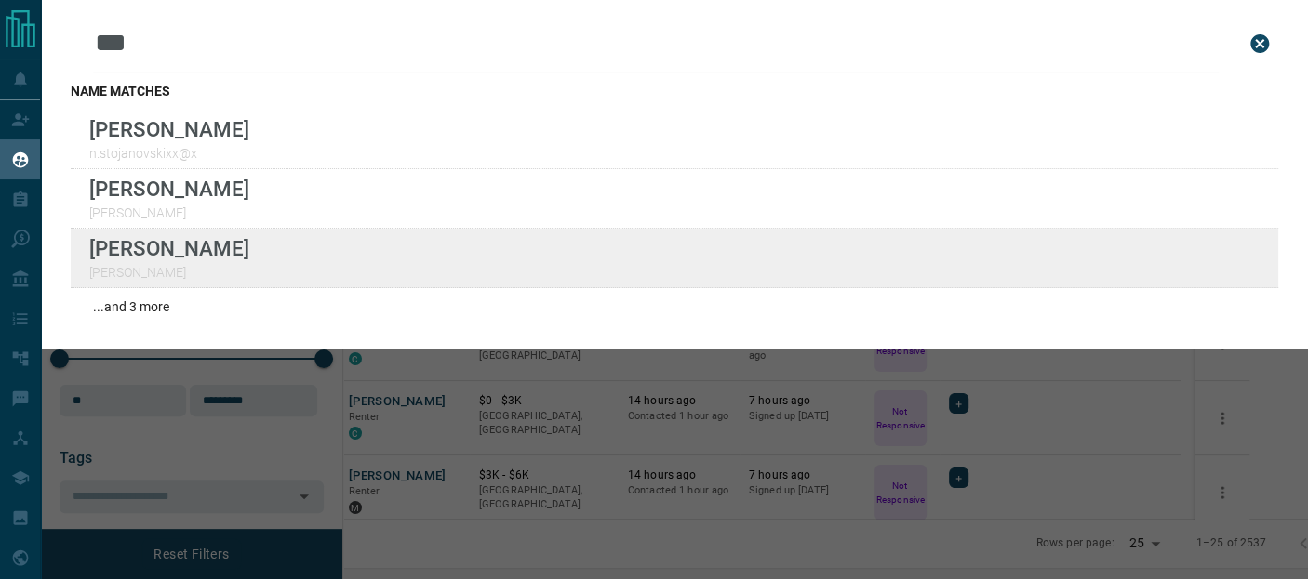
type input "***"
